Goal: Information Seeking & Learning: Learn about a topic

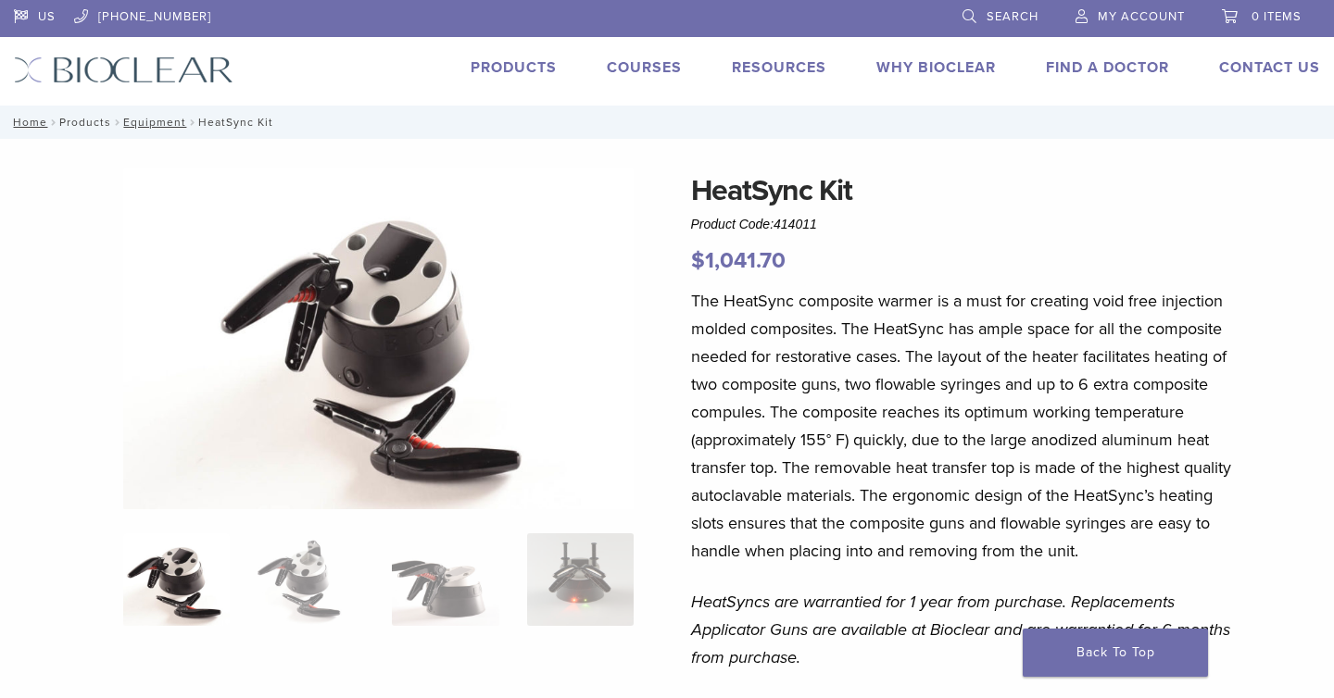
click at [101, 118] on link "Products" at bounding box center [85, 122] width 52 height 13
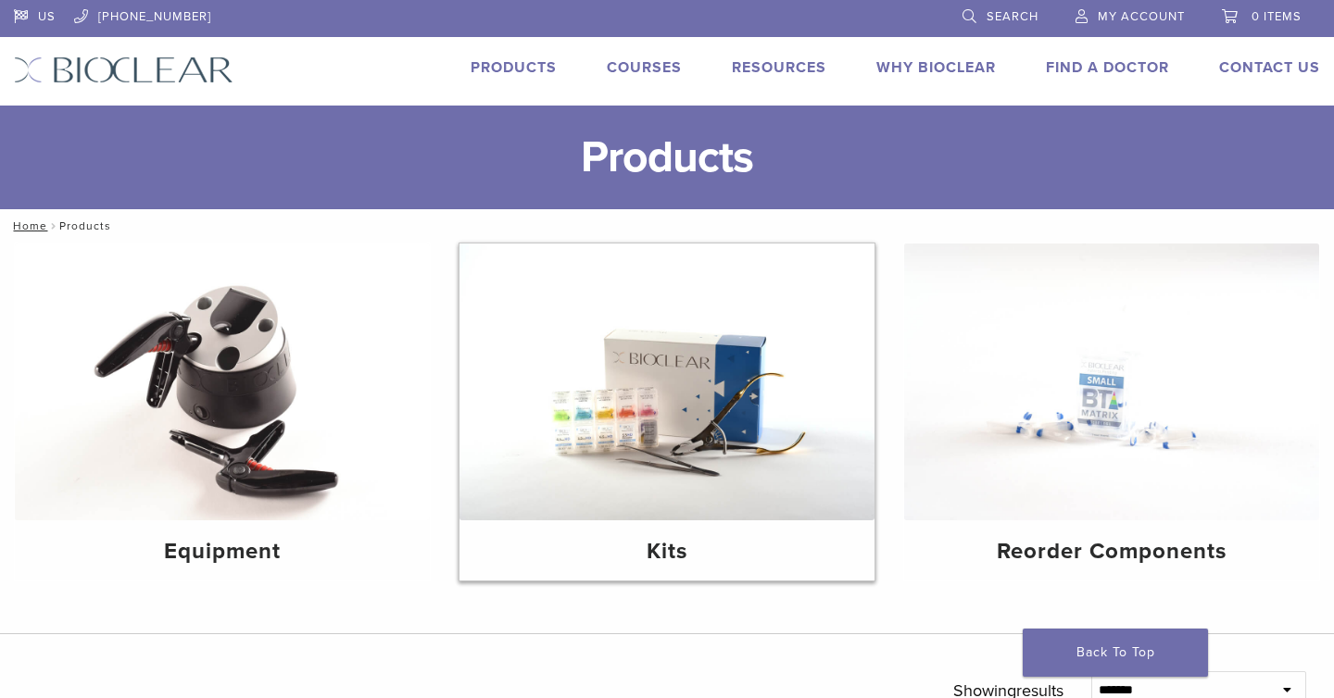
click at [658, 432] on img at bounding box center [666, 382] width 415 height 277
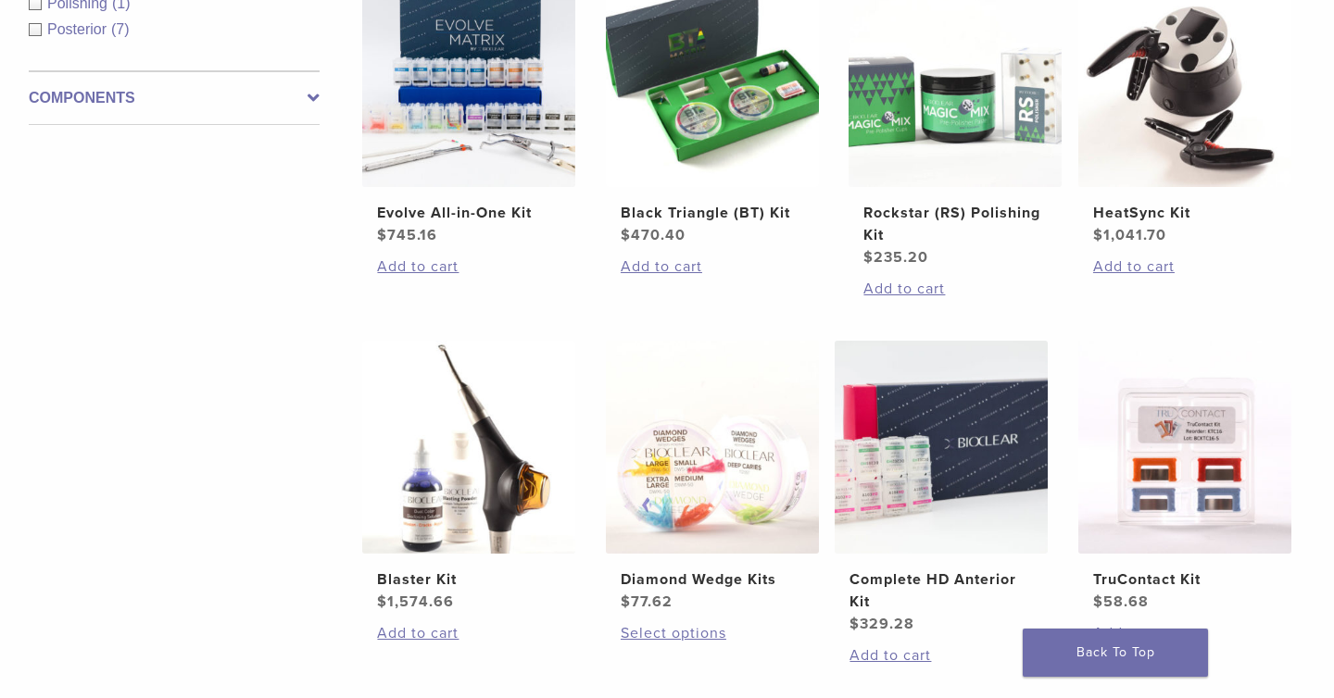
scroll to position [457, 0]
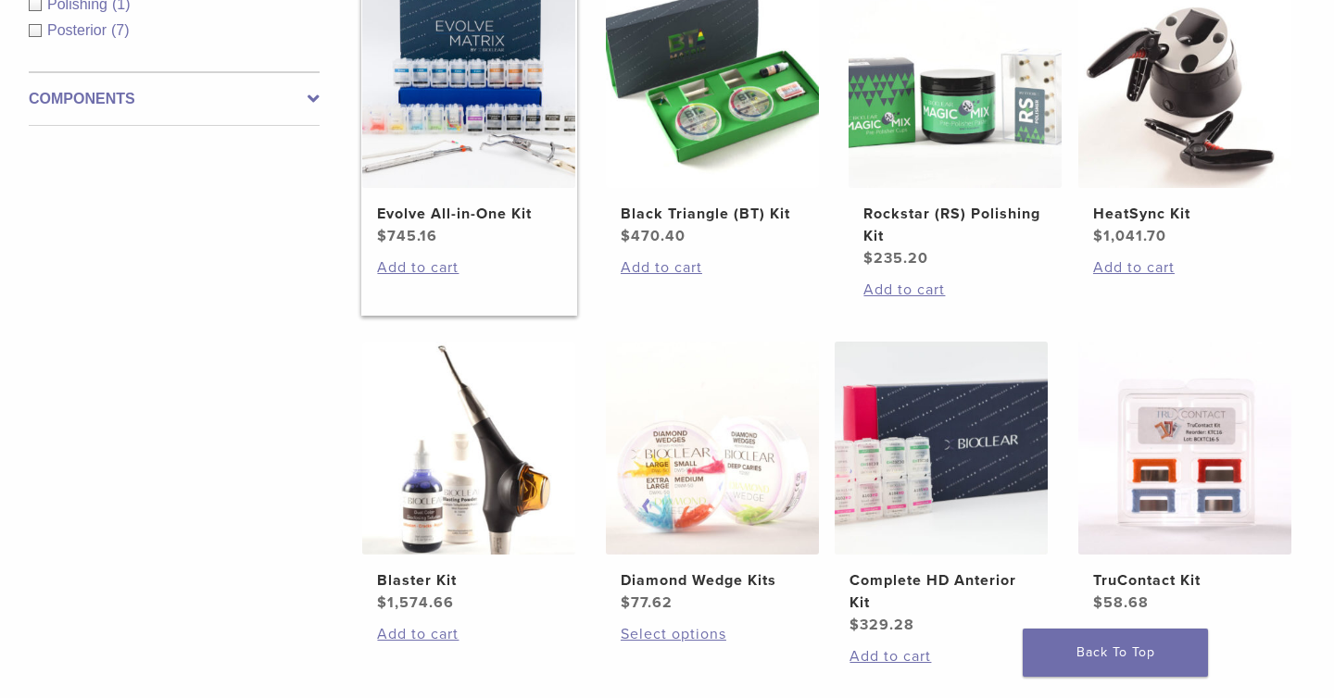
click at [469, 141] on img at bounding box center [468, 81] width 213 height 213
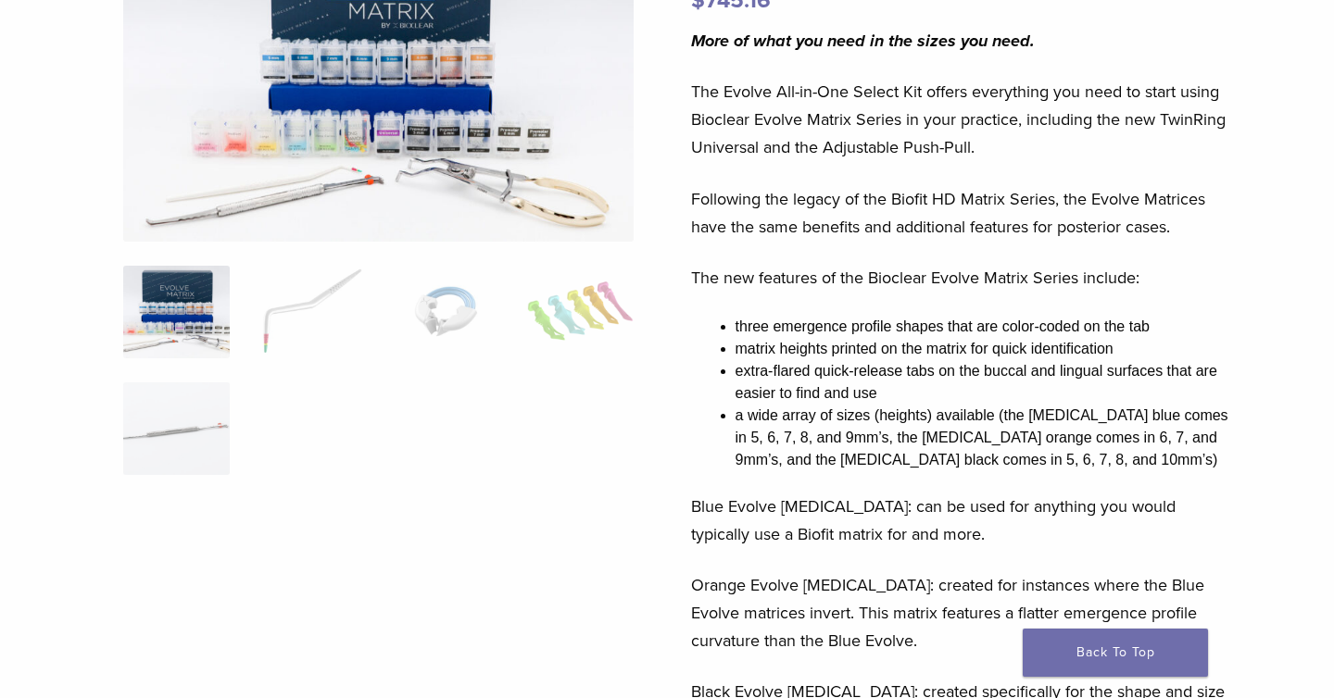
scroll to position [259, 0]
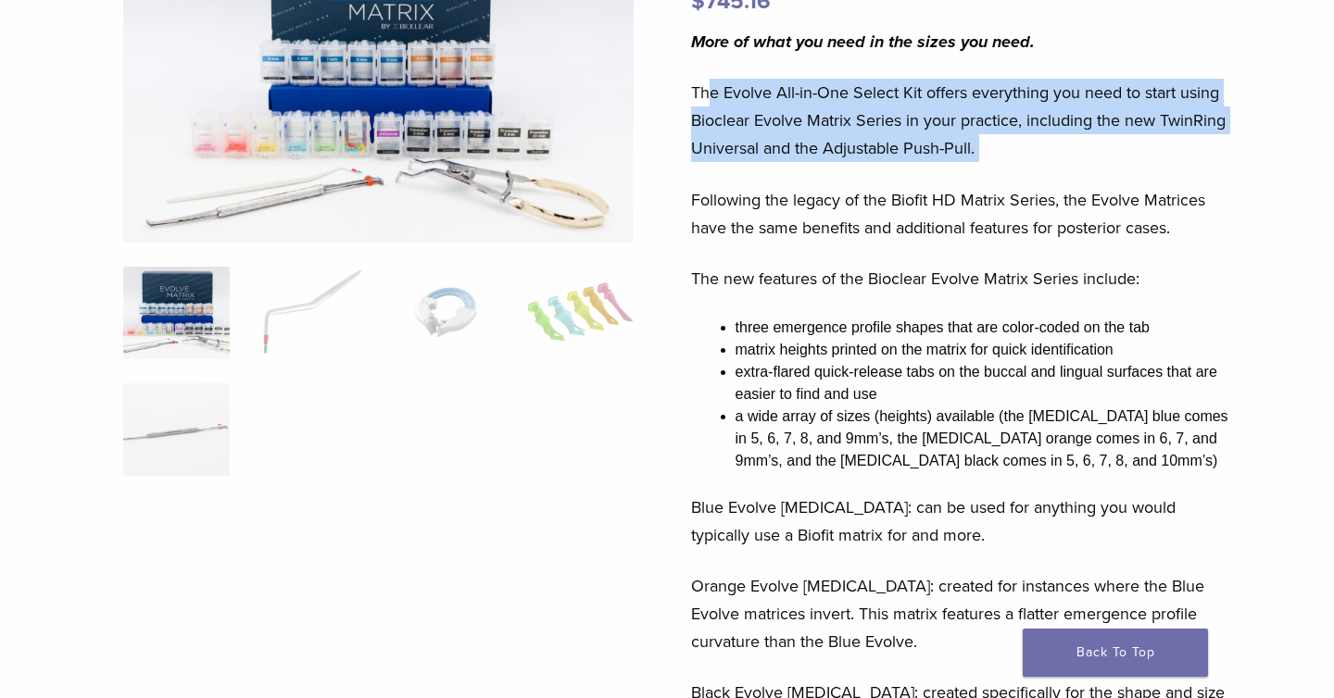
drag, startPoint x: 710, startPoint y: 105, endPoint x: 1104, endPoint y: 162, distance: 398.7
click at [1104, 162] on div "More of what you need in the sizes you need. The Evolve All-in-One Select Kit o…" at bounding box center [963, 514] width 545 height 973
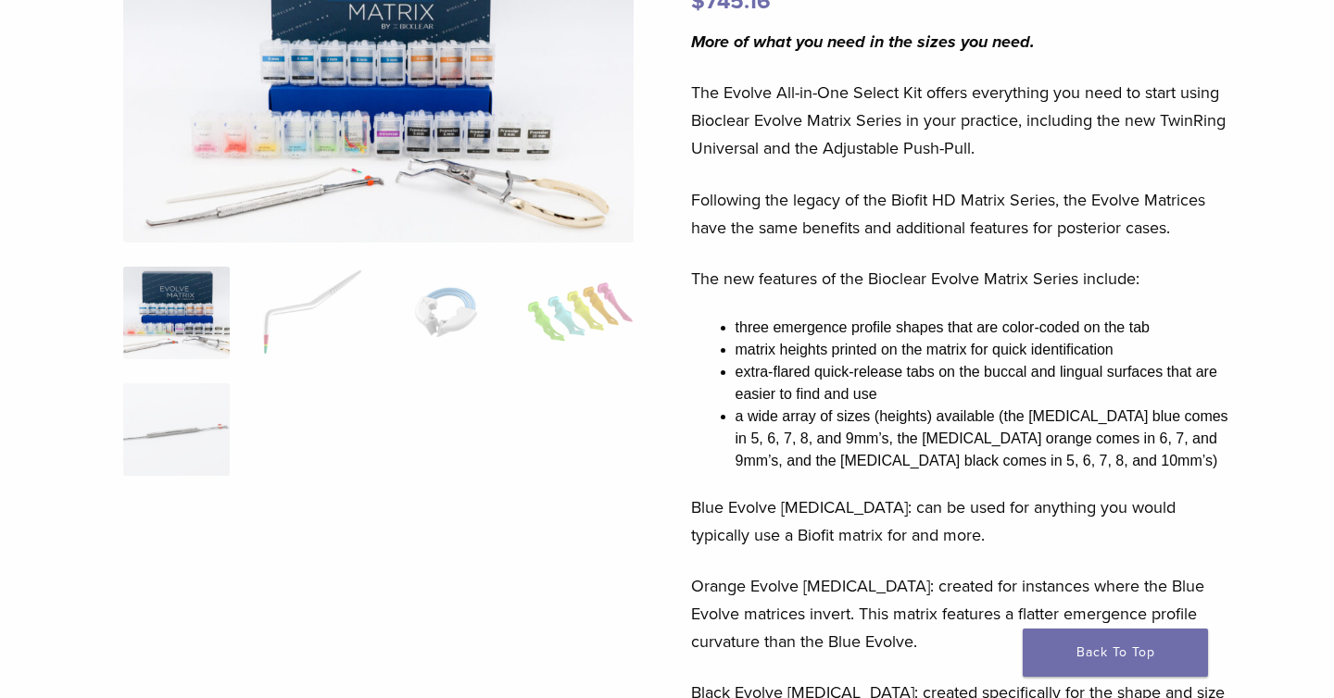
click at [1015, 192] on p "Following the legacy of the Biofit HD Matrix Series, the Evolve Matrices have t…" at bounding box center [963, 214] width 545 height 56
click at [335, 78] on img at bounding box center [378, 75] width 511 height 333
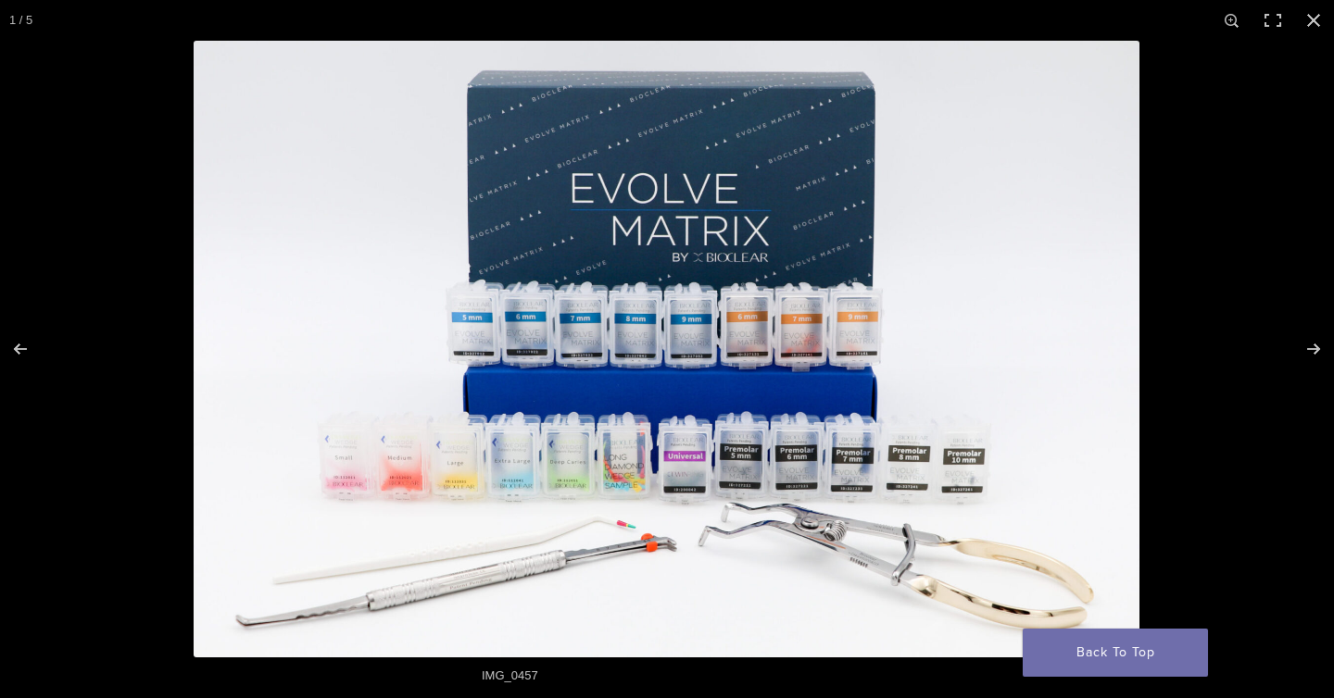
click at [617, 343] on img at bounding box center [667, 349] width 946 height 617
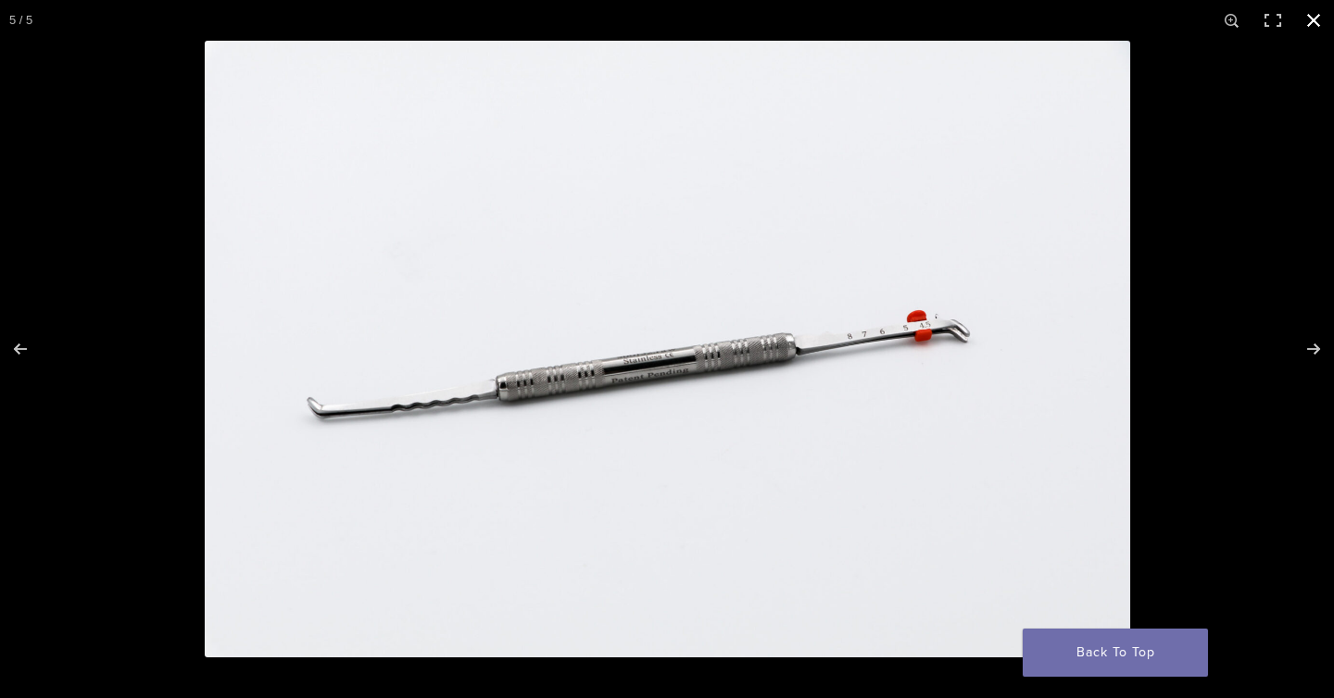
click at [1308, 24] on button "Close (Esc)" at bounding box center [1313, 20] width 41 height 41
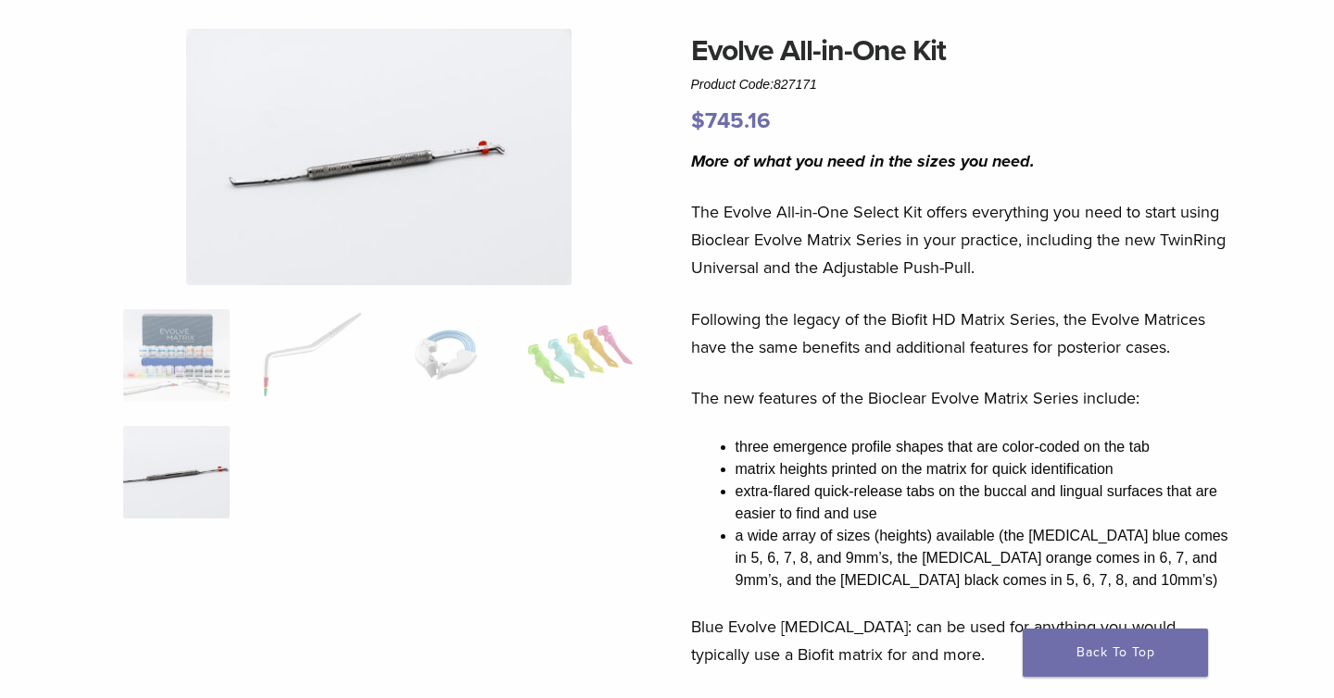
scroll to position [0, 0]
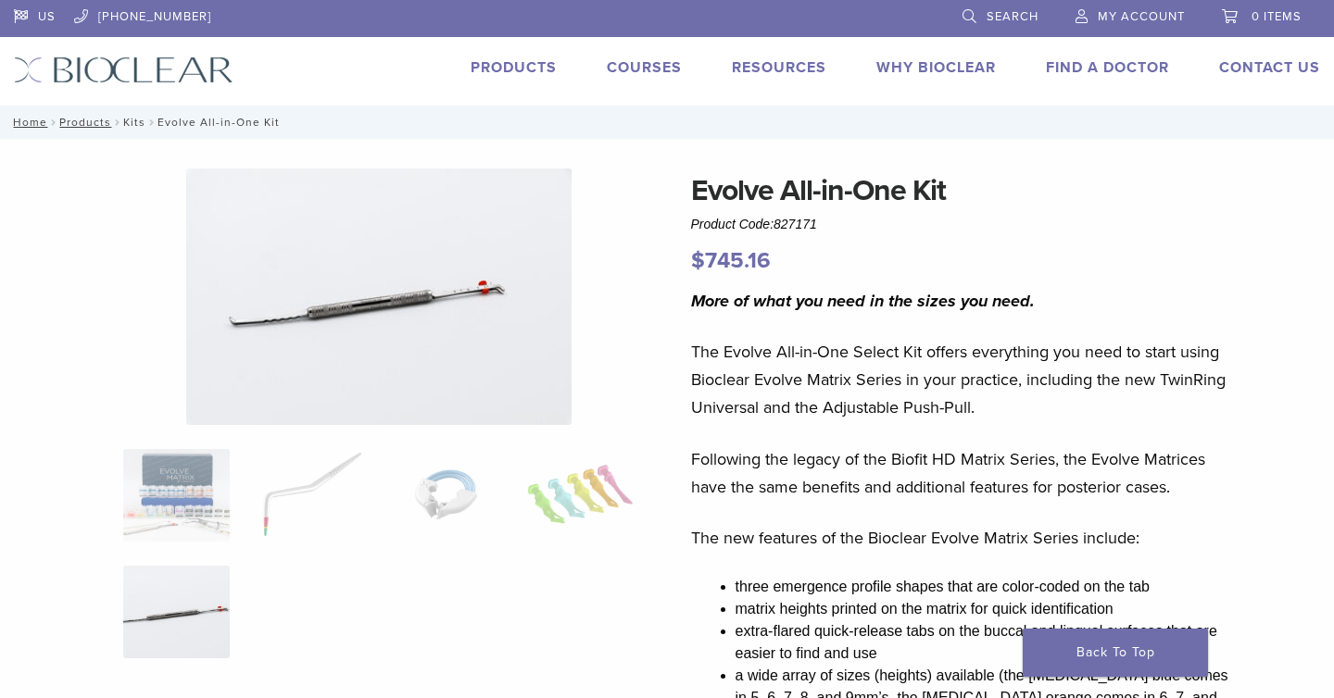
click at [124, 121] on link "Kits" at bounding box center [134, 122] width 22 height 13
click at [95, 125] on link "Products" at bounding box center [85, 122] width 52 height 13
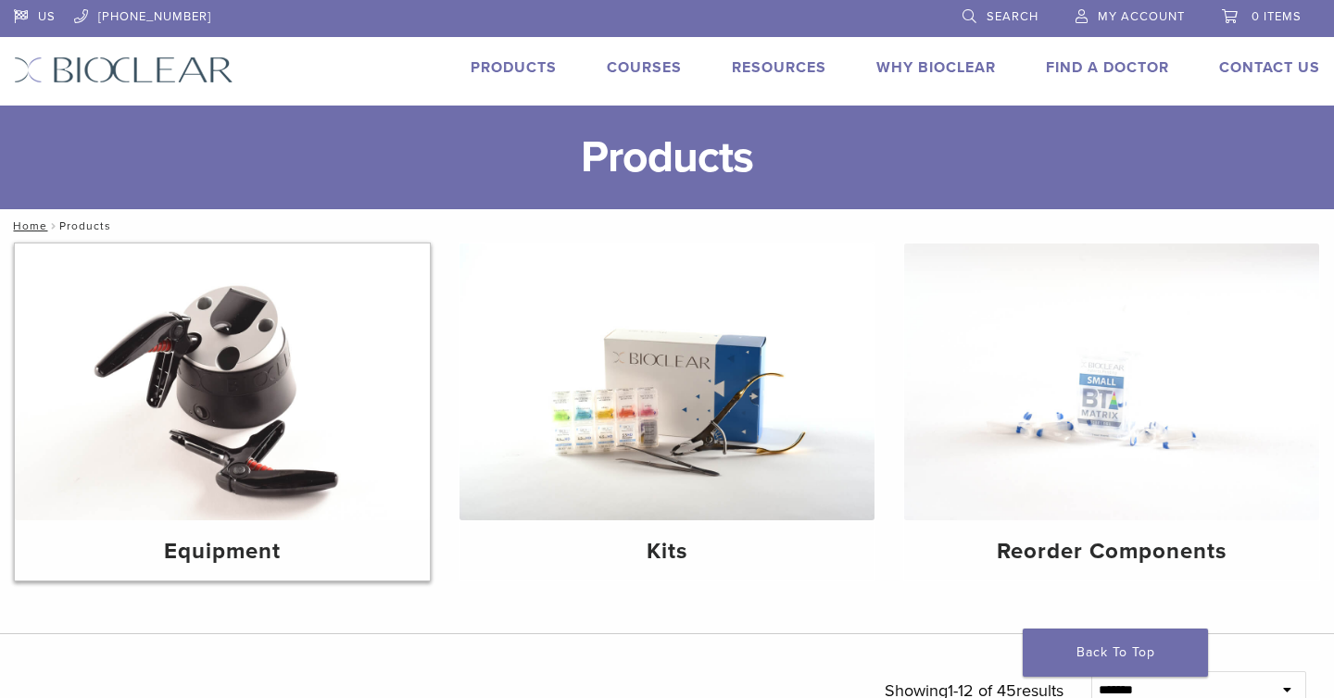
click at [289, 457] on img at bounding box center [222, 382] width 415 height 277
click at [1091, 408] on img at bounding box center [1111, 382] width 415 height 277
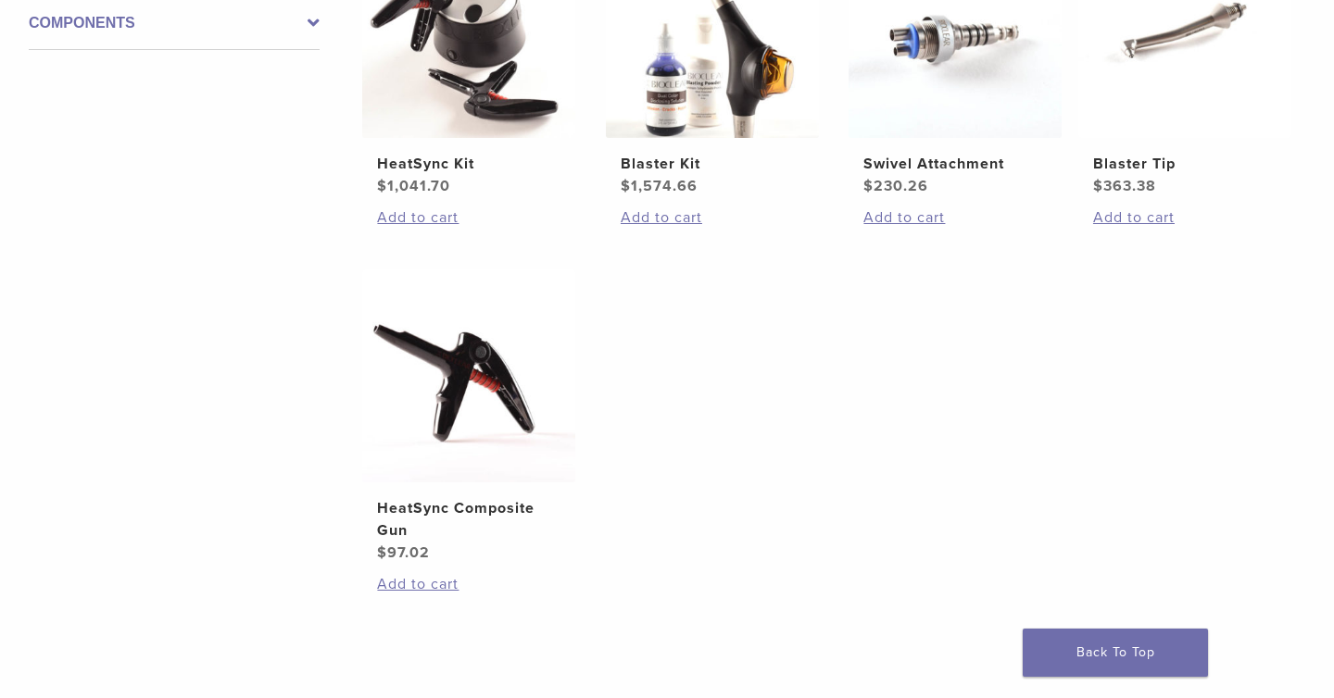
scroll to position [509, 0]
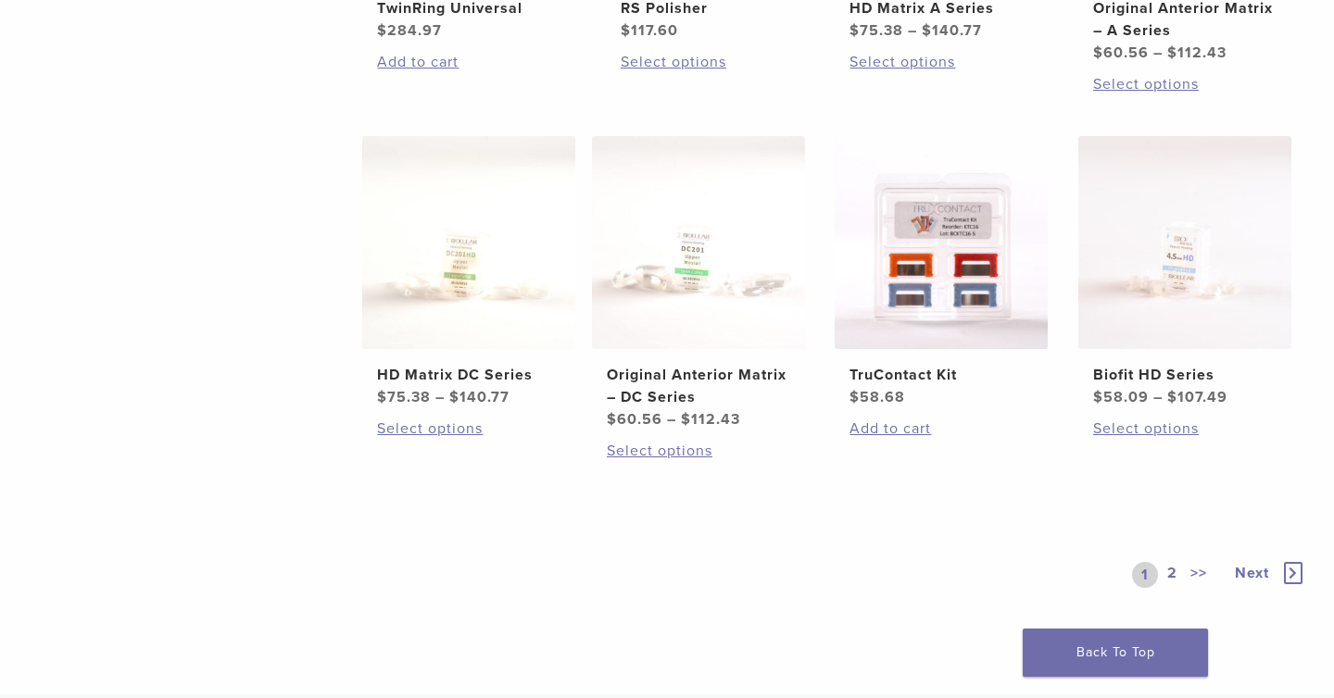
scroll to position [1031, 0]
click at [1173, 568] on link "2" at bounding box center [1172, 573] width 18 height 26
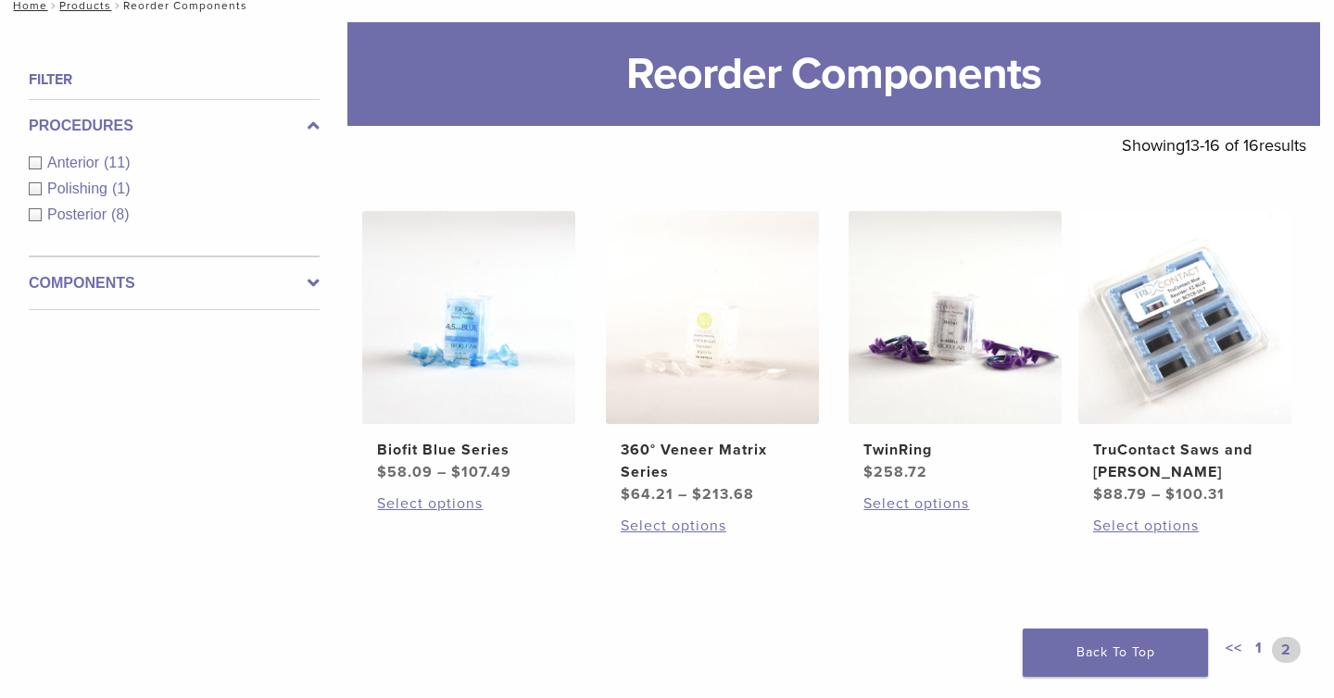
scroll to position [227, 0]
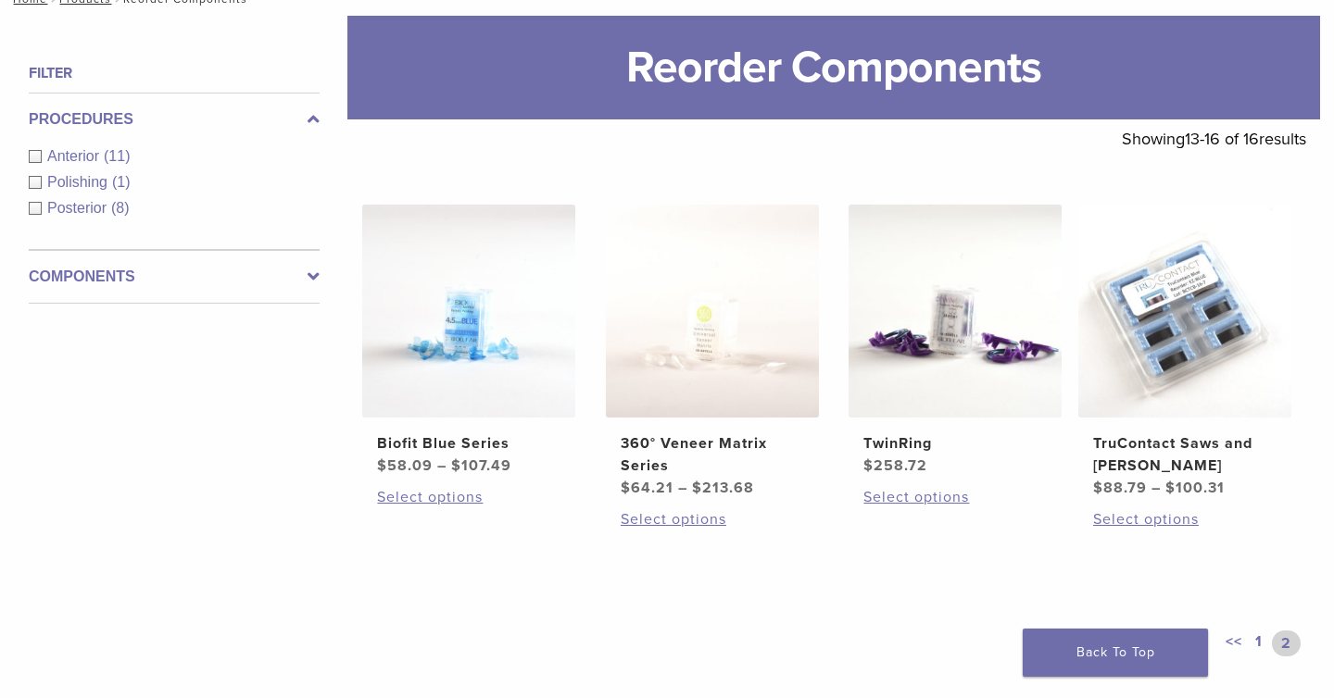
click at [1237, 636] on link "<<" at bounding box center [1234, 644] width 24 height 26
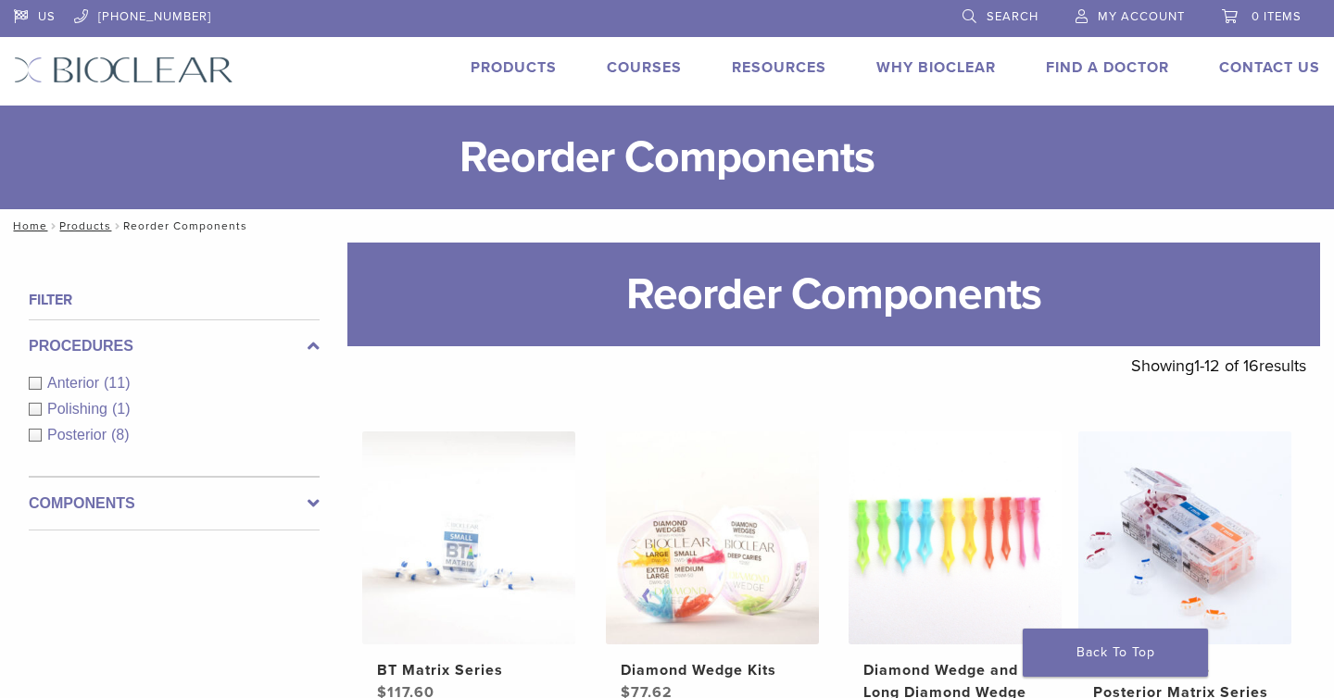
click at [82, 232] on nav "Home / Products / Reorder Components" at bounding box center [667, 225] width 1334 height 33
click at [82, 227] on link "Products" at bounding box center [85, 226] width 52 height 13
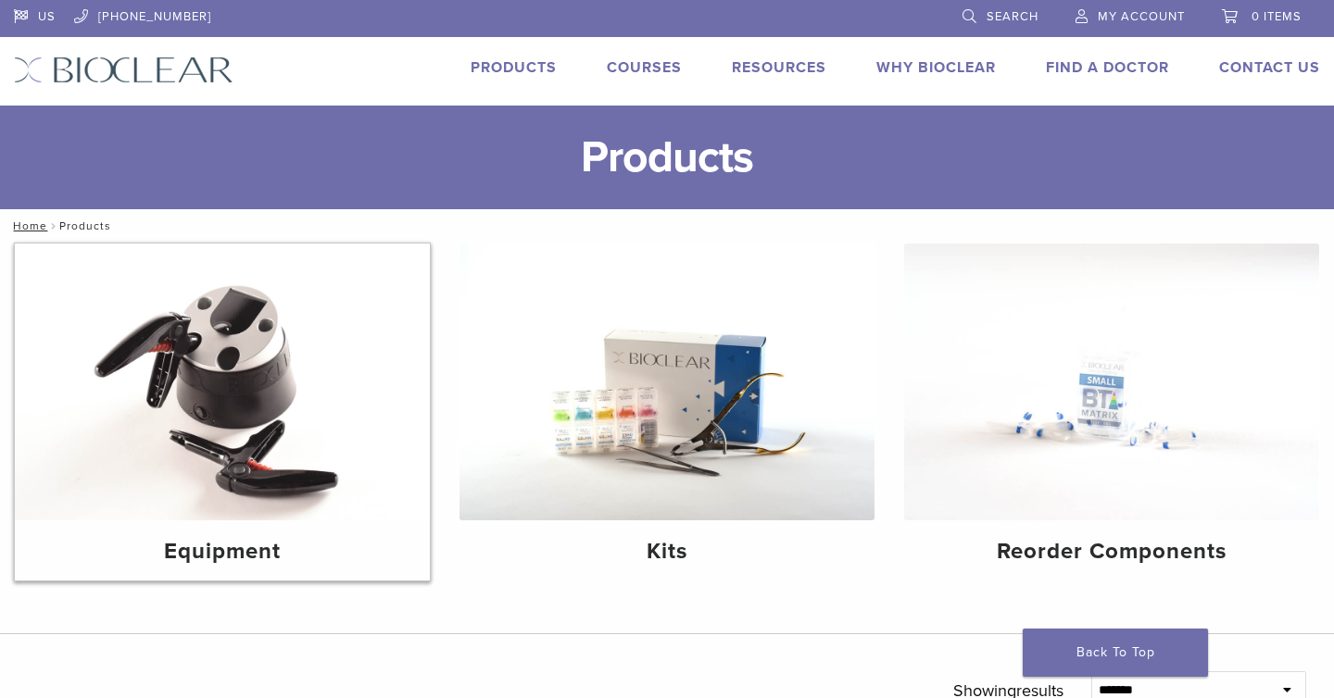
click at [278, 316] on img at bounding box center [222, 382] width 415 height 277
click at [606, 345] on img at bounding box center [666, 382] width 415 height 277
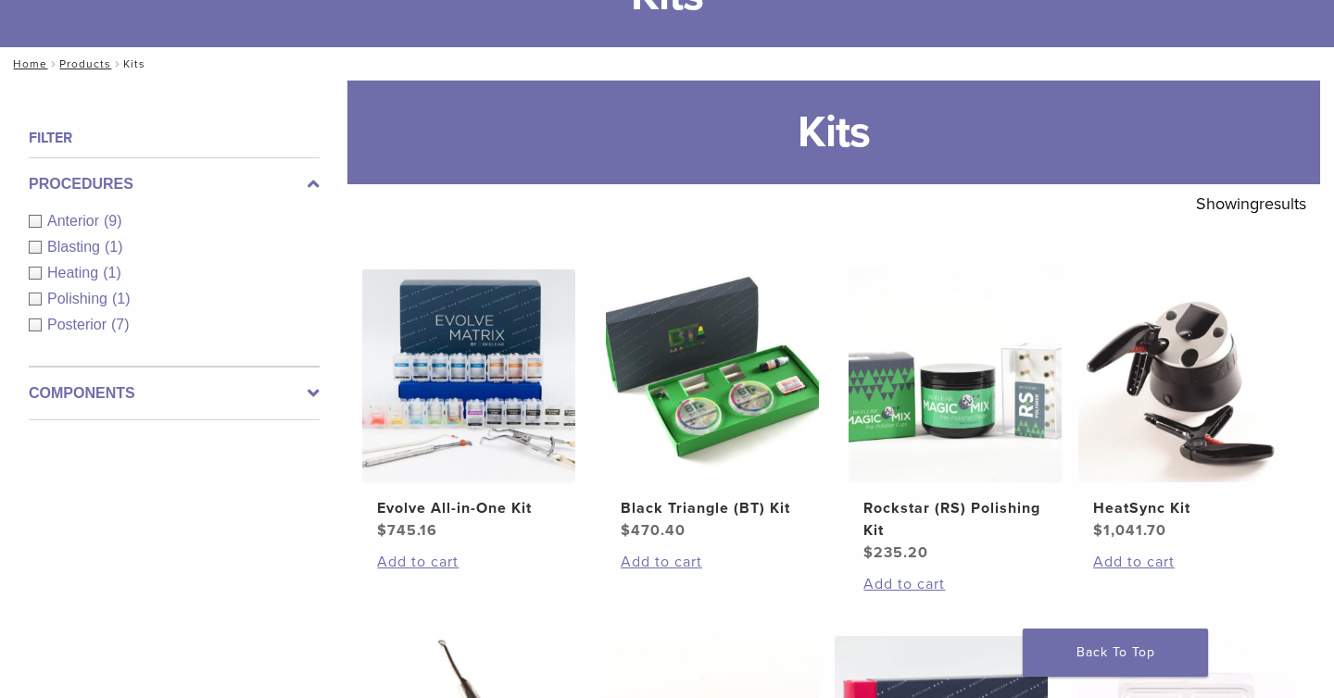
scroll to position [154, 0]
